Goal: Task Accomplishment & Management: Complete application form

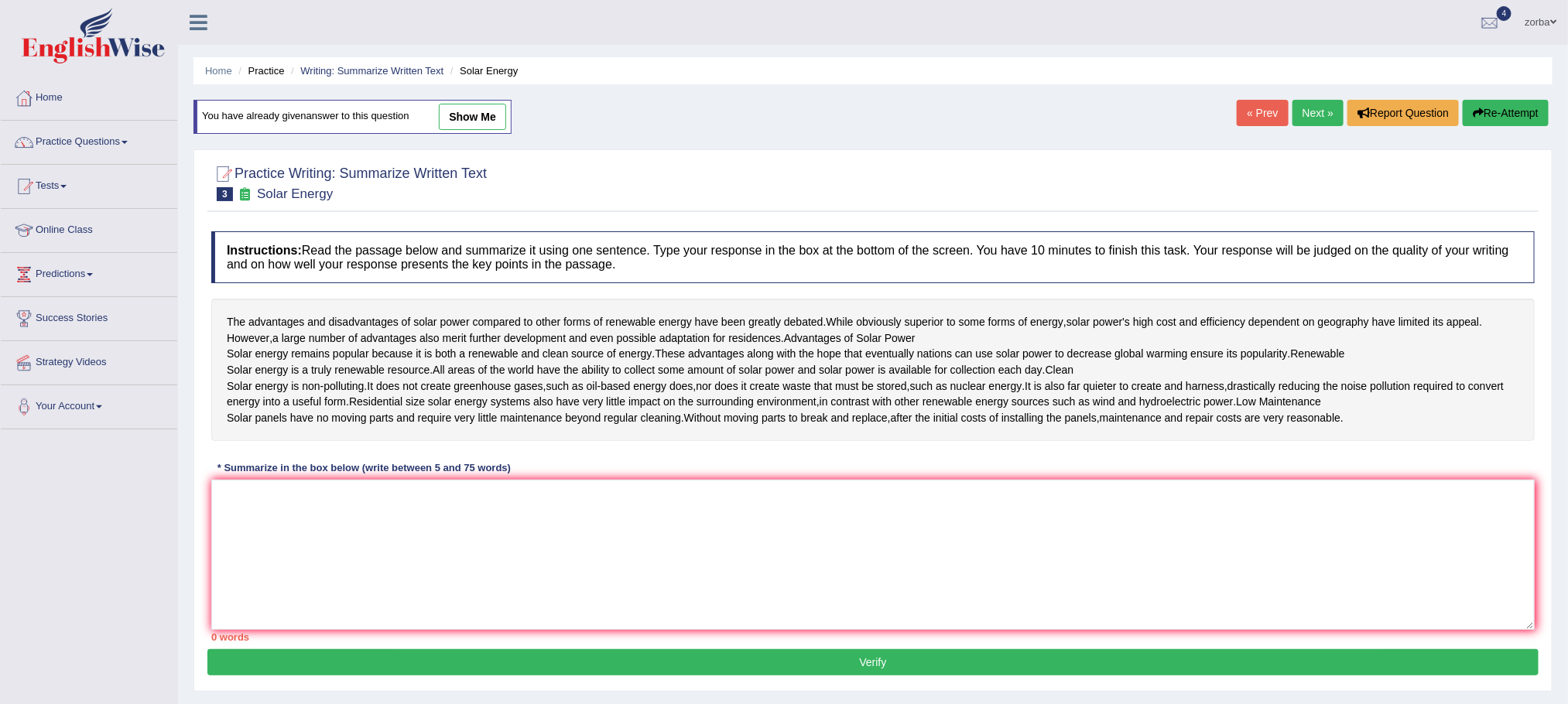
click at [1545, 17] on link "zorba" at bounding box center [1540, 20] width 55 height 40
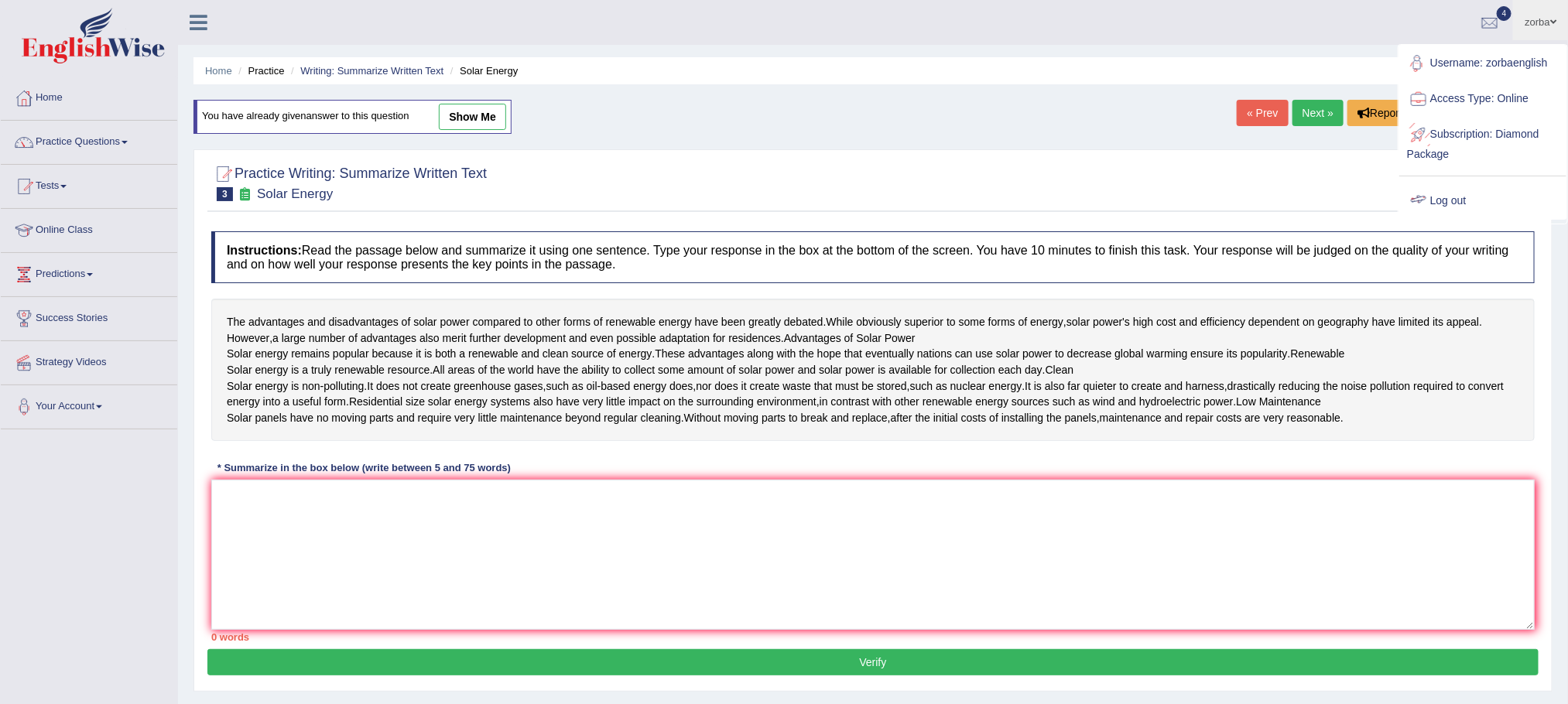
click at [1445, 199] on link "Log out" at bounding box center [1483, 201] width 167 height 36
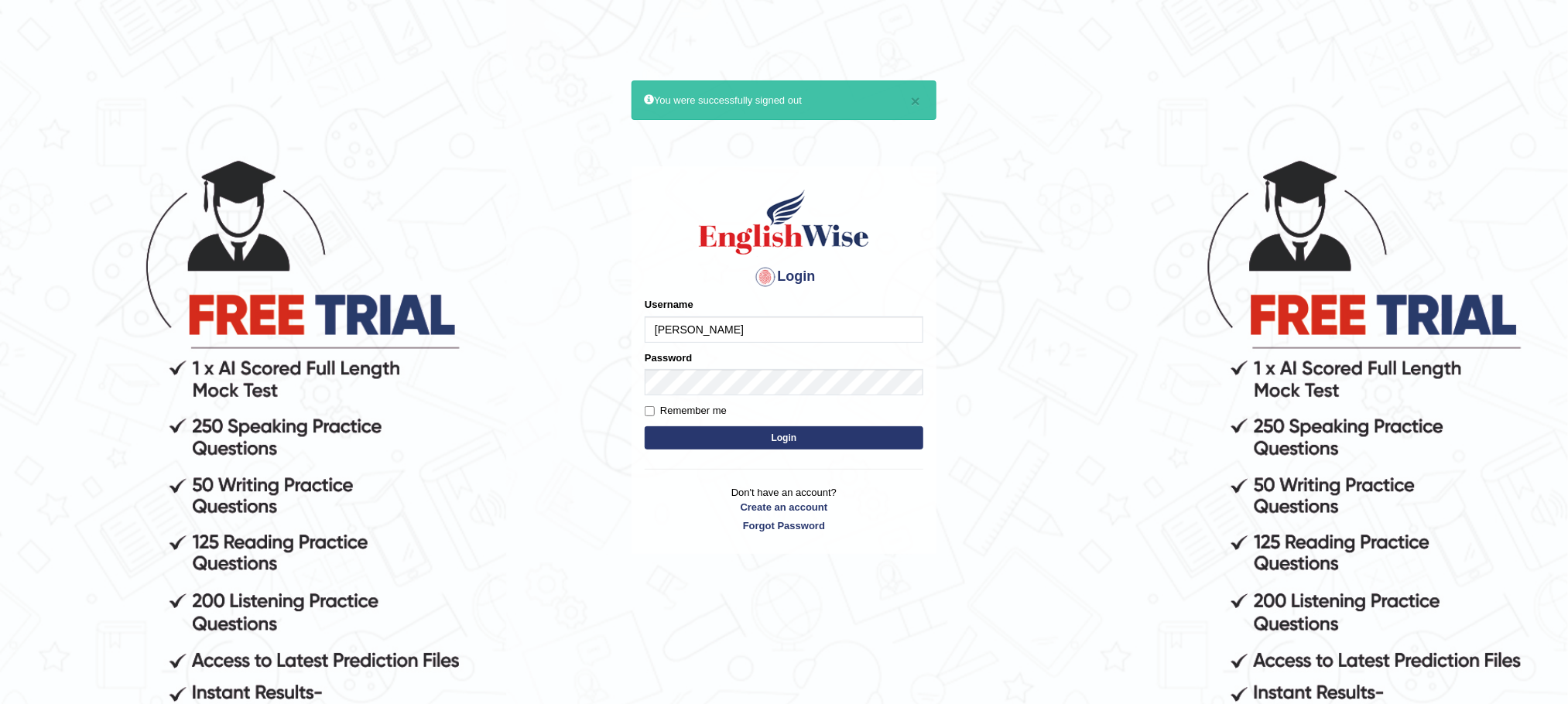
type input "[PERSON_NAME]"
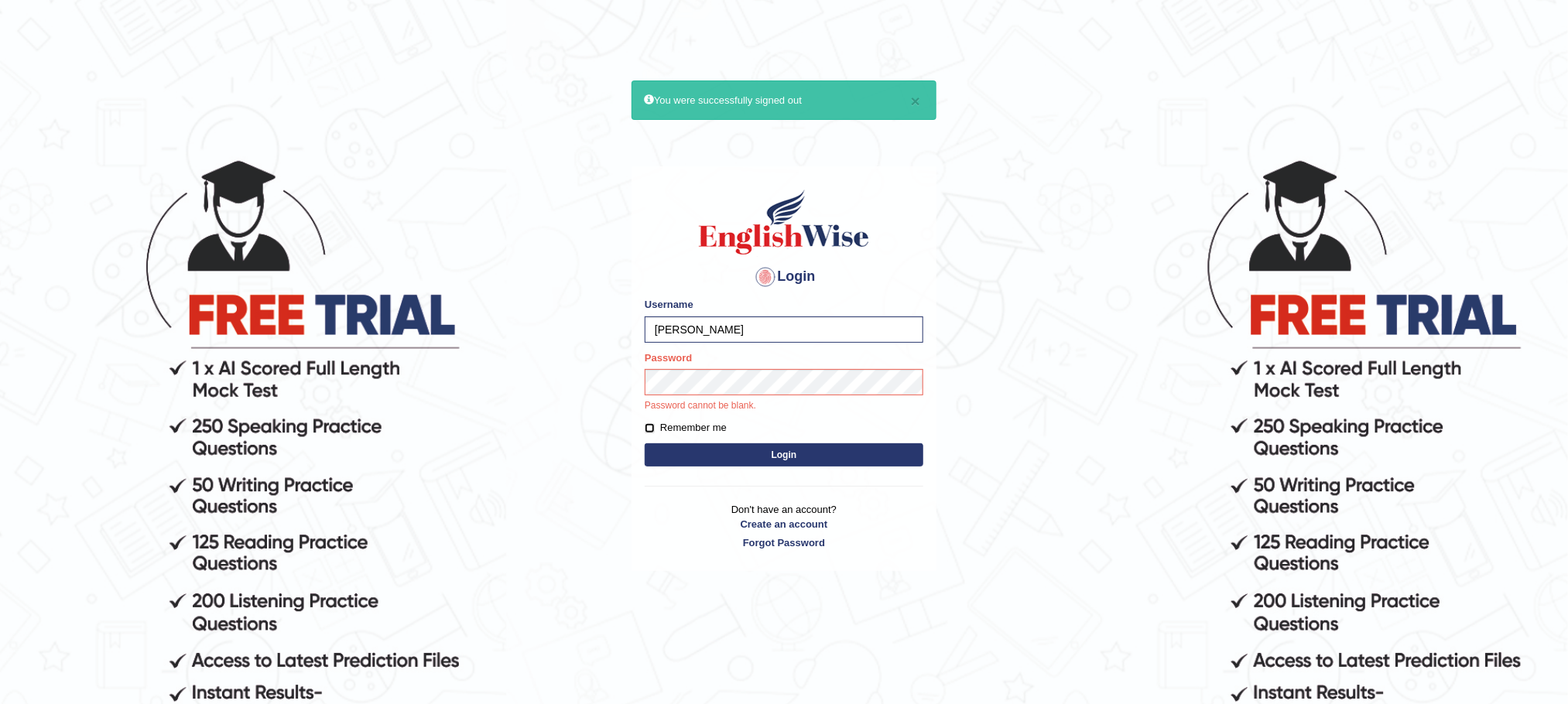
click at [645, 429] on input "Remember me" at bounding box center [649, 428] width 10 height 10
checkbox input "true"
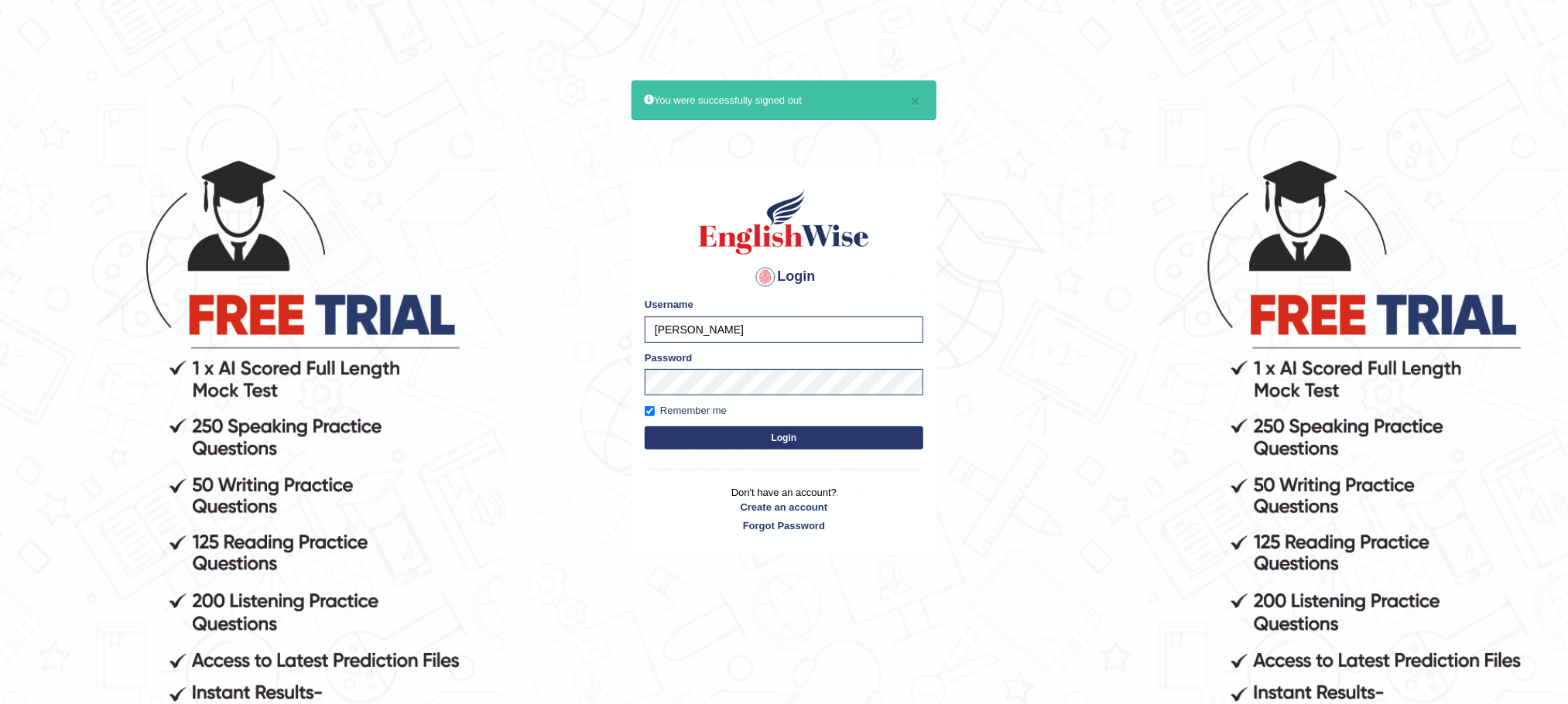
click at [681, 448] on button "Login" at bounding box center [784, 438] width 279 height 23
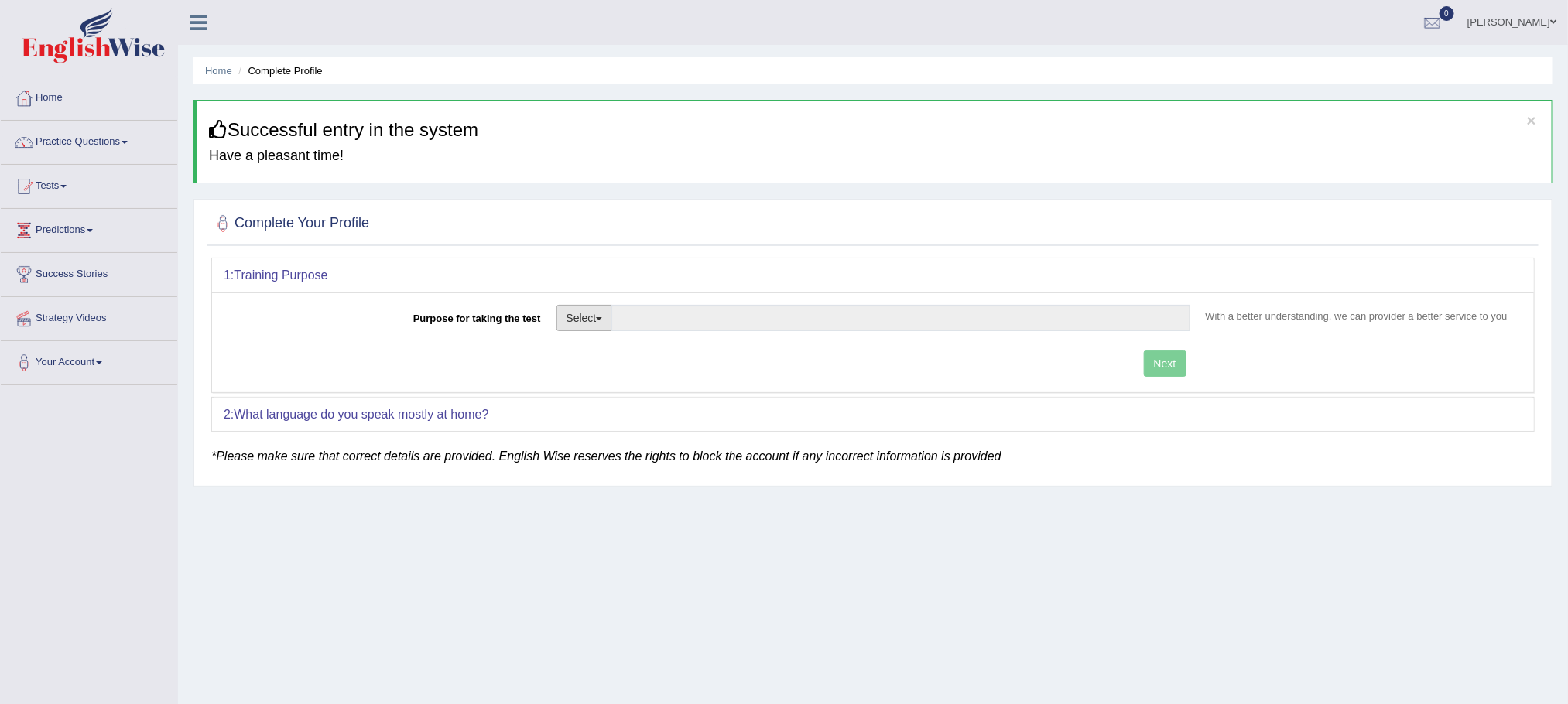
click at [595, 318] on button "Select" at bounding box center [585, 318] width 57 height 26
click at [603, 371] on link "Permanent Residency" at bounding box center [626, 371] width 137 height 20
type input "Permanent Residency"
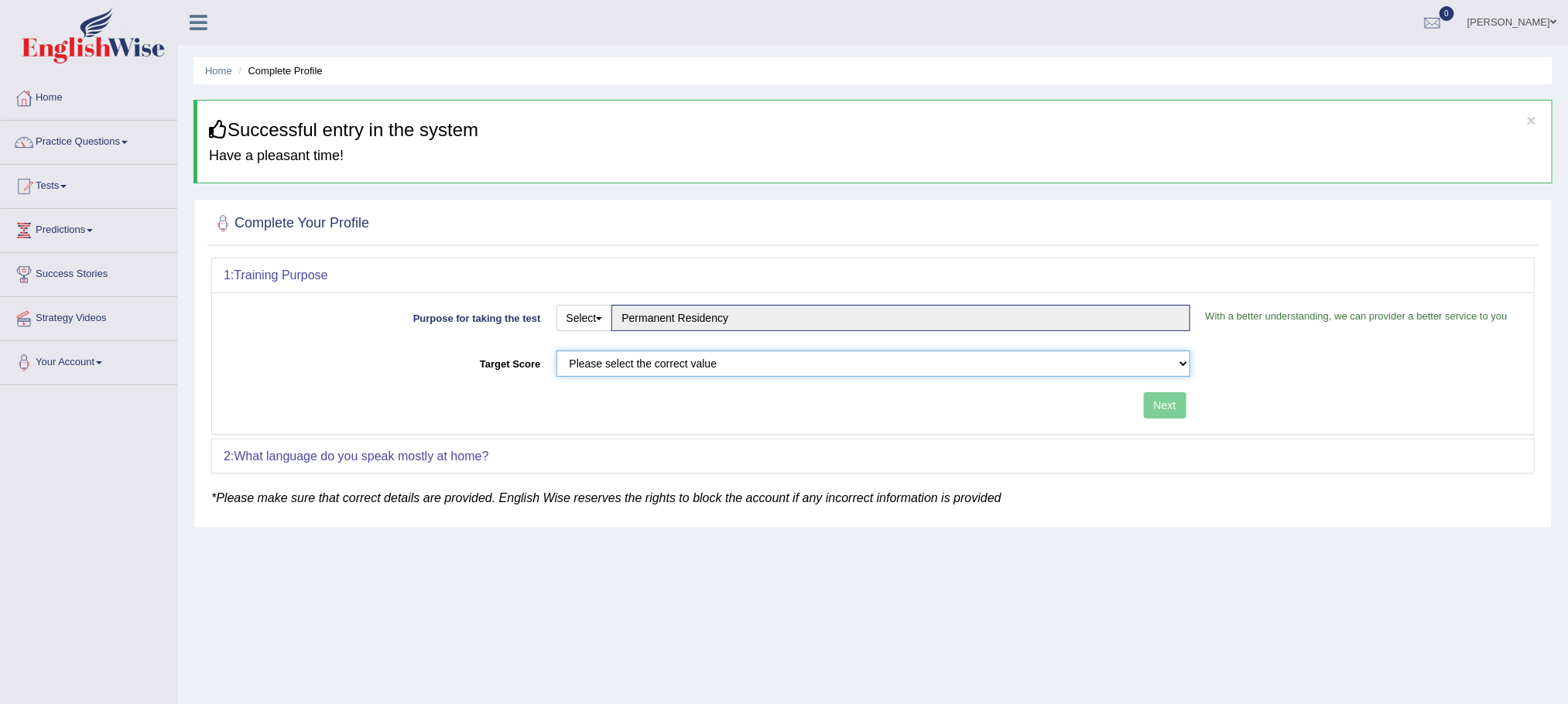
click at [614, 367] on select "Please select the correct value 50 (6 bands) 58 (6.5 bands) 65 (7 bands) 79 (8 …" at bounding box center [874, 363] width 634 height 26
select select "58"
click at [557, 352] on select "Please select the correct value 50 (6 bands) 58 (6.5 bands) 65 (7 bands) 79 (8 …" at bounding box center [874, 363] width 634 height 26
click at [1173, 404] on button "Next" at bounding box center [1165, 405] width 43 height 26
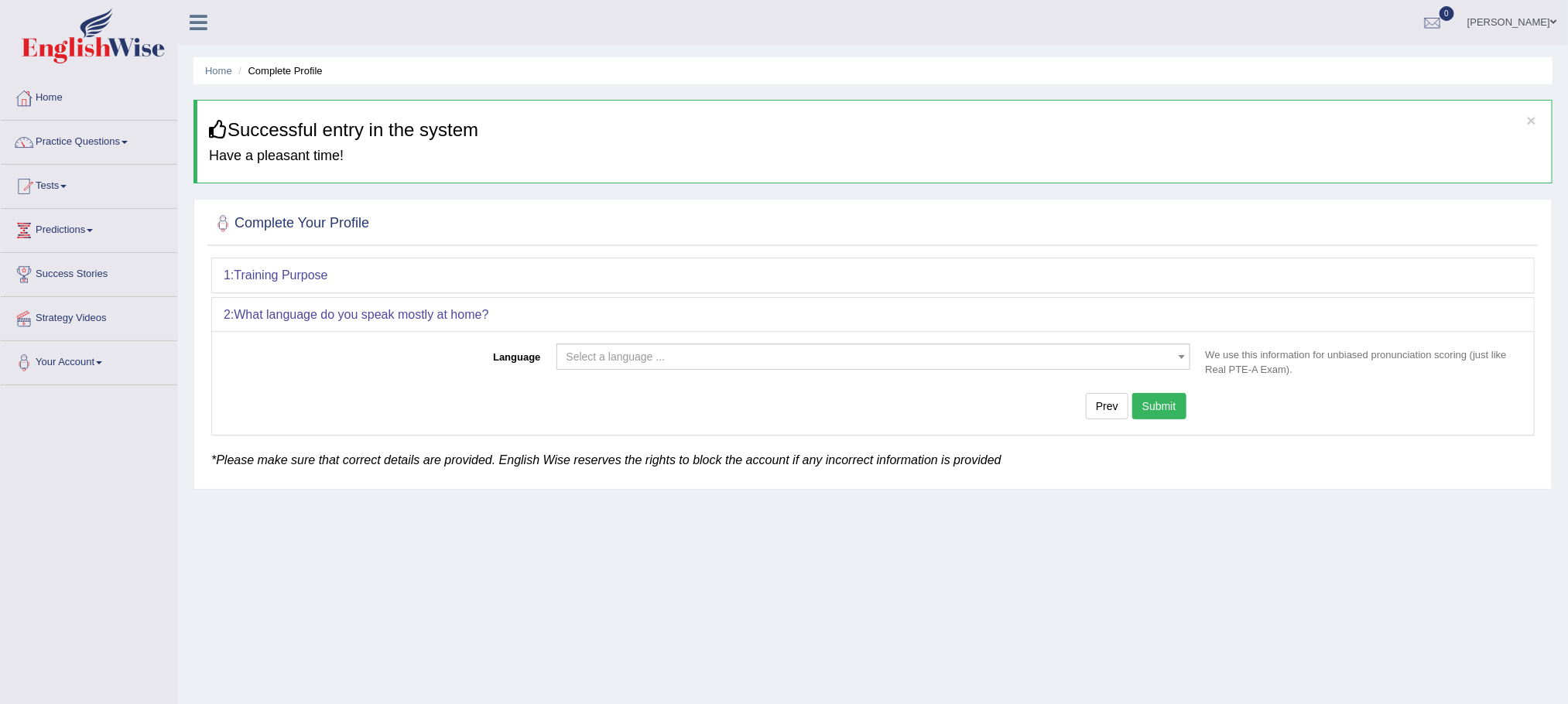
click at [883, 362] on span "Select a language ..." at bounding box center [868, 356] width 604 height 16
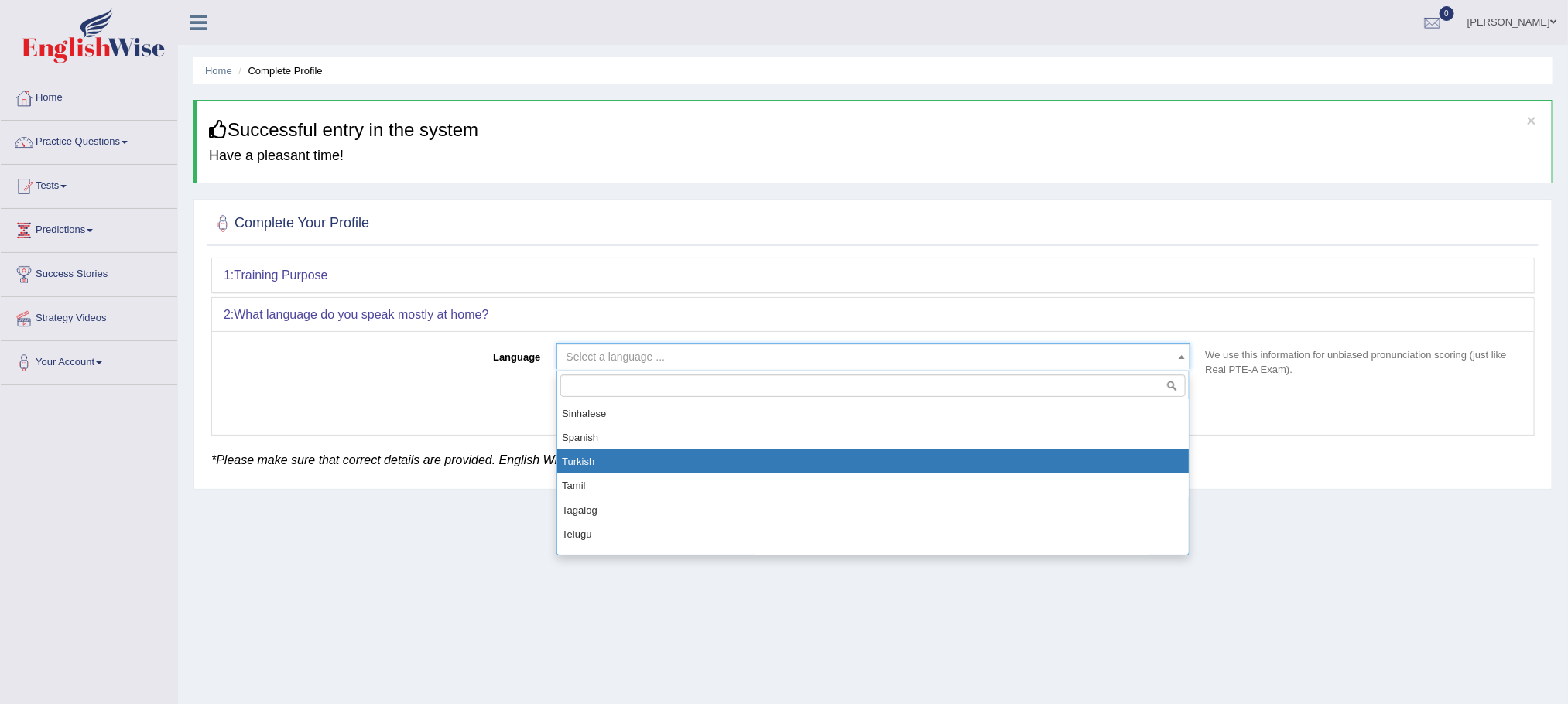
scroll to position [1198, 0]
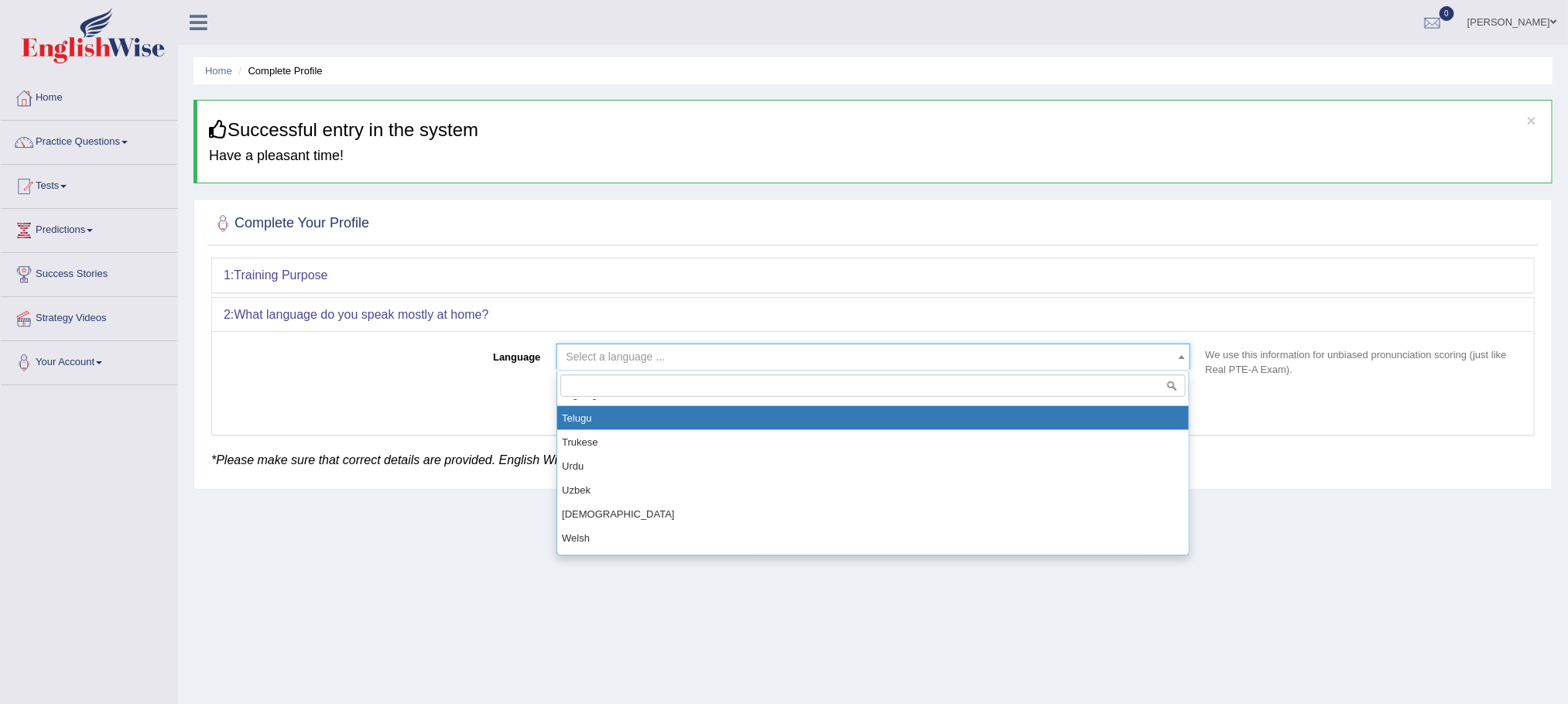
select select "Telugu"
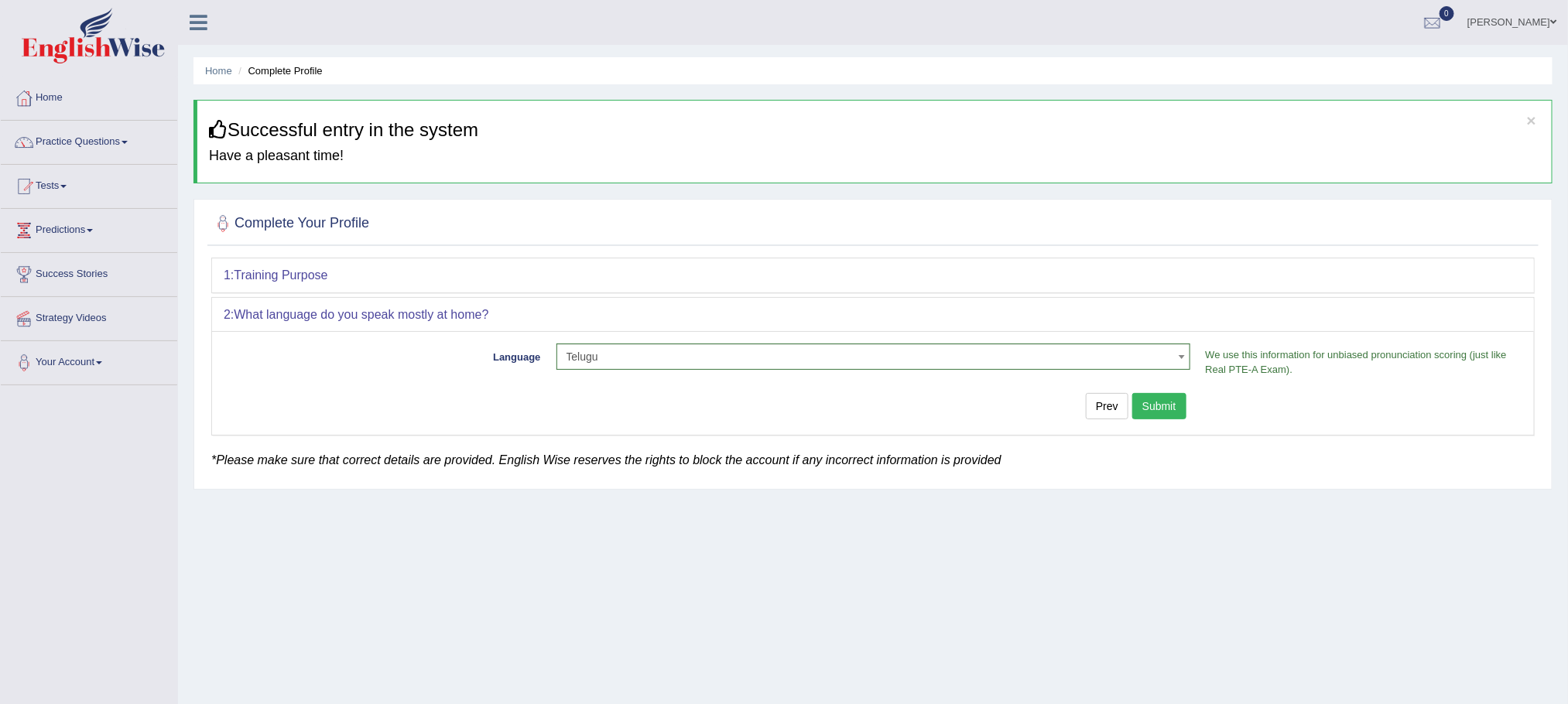
click at [1159, 411] on button "Submit" at bounding box center [1159, 406] width 54 height 26
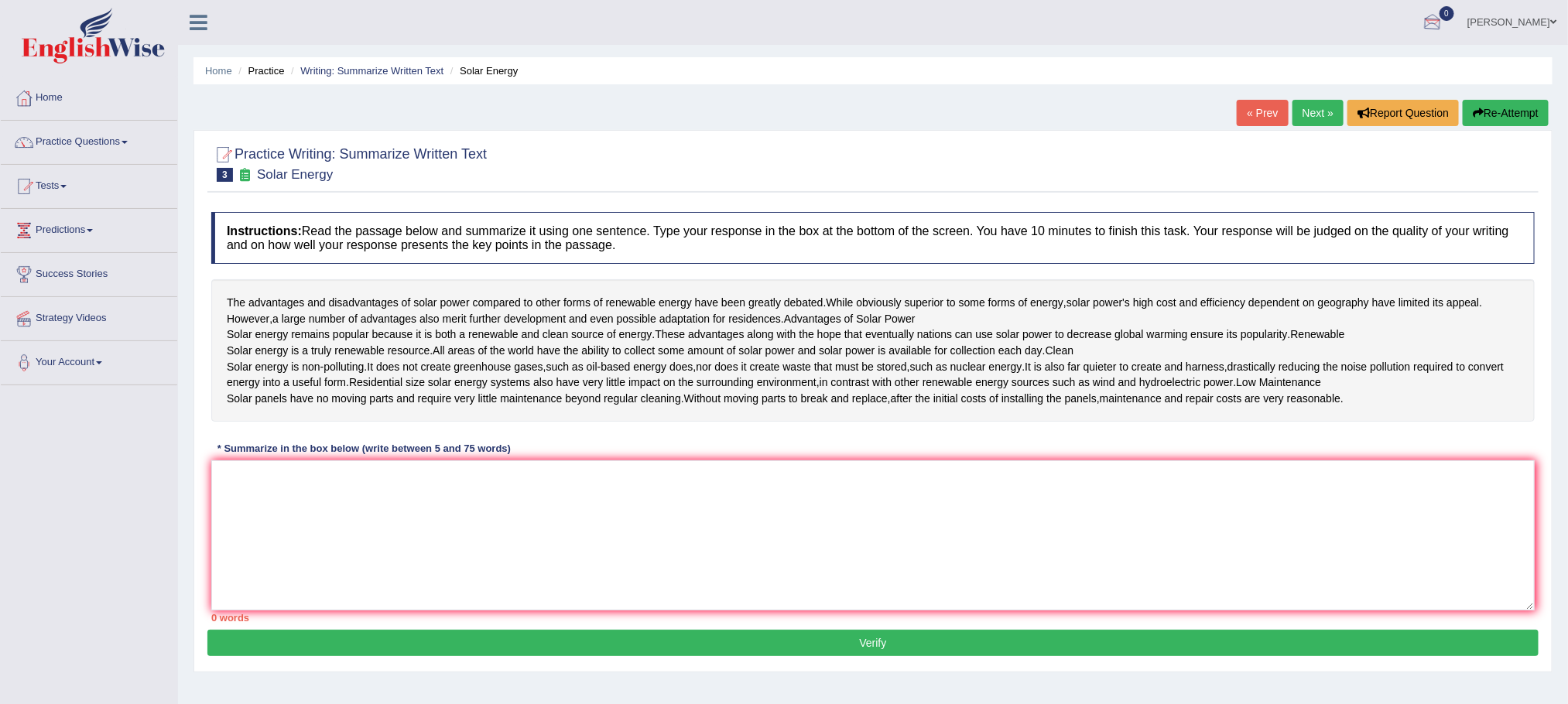
click at [1563, 21] on link "Daniel" at bounding box center [1511, 20] width 112 height 40
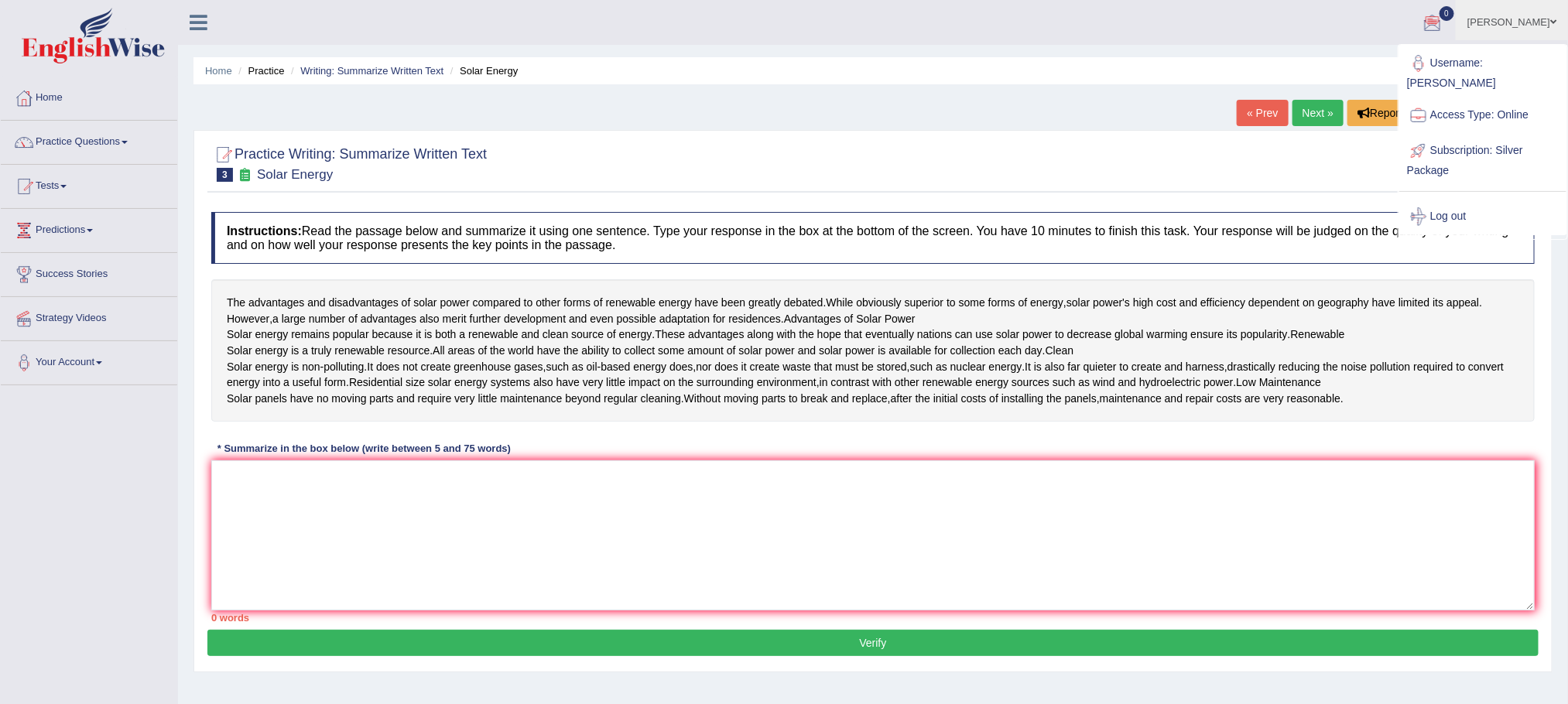
click at [1556, 21] on span at bounding box center [1553, 22] width 6 height 10
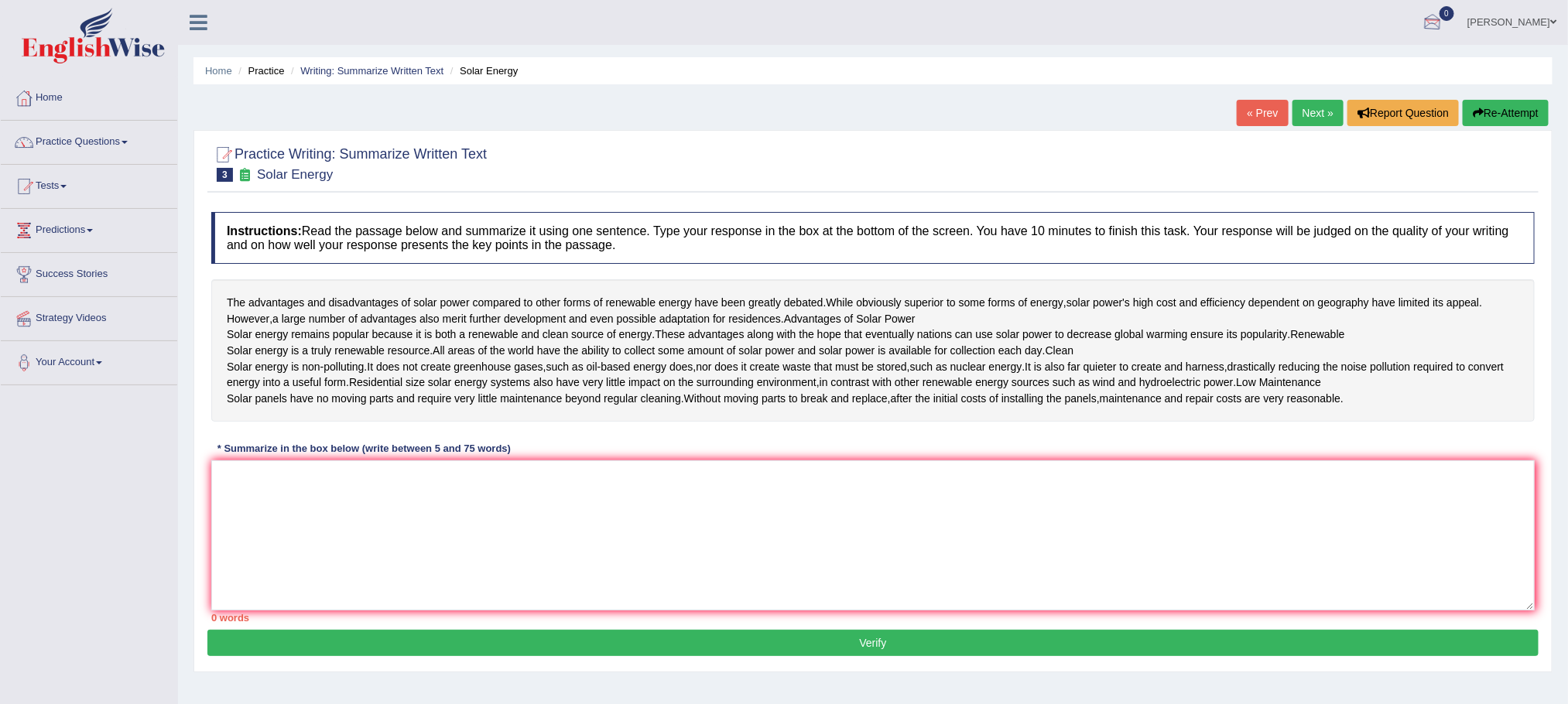
click at [1445, 23] on div at bounding box center [1433, 23] width 23 height 23
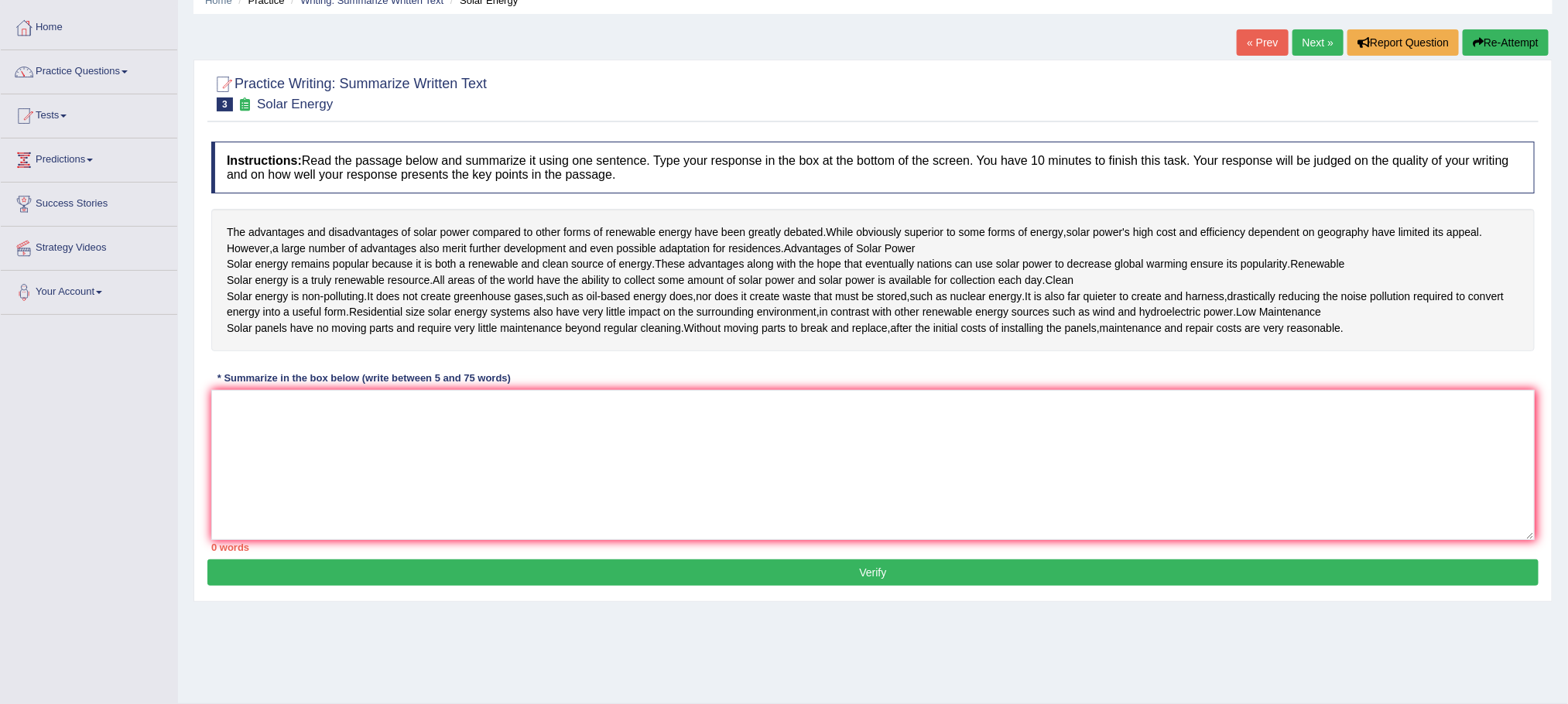
scroll to position [108, 0]
